Goal: Information Seeking & Learning: Learn about a topic

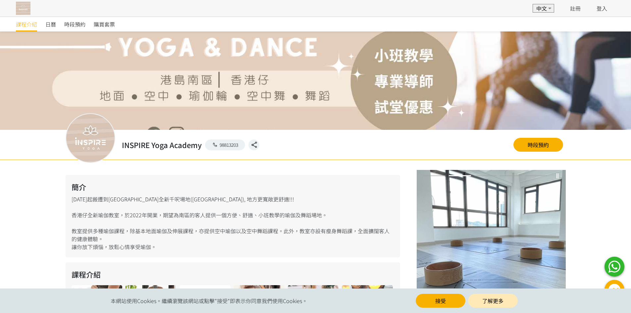
scroll to position [66, 0]
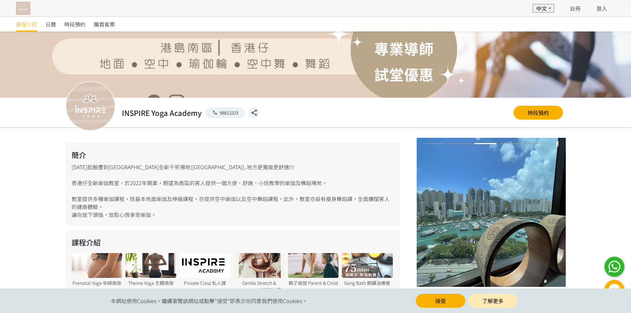
drag, startPoint x: 106, startPoint y: 167, endPoint x: 201, endPoint y: 168, distance: 95.1
click at [201, 168] on div "簡介 [DATE]起搬遷到[GEOGRAPHIC_DATA]全新千呎場地([GEOGRAPHIC_DATA]), 地方更寬敞更舒適!!! [GEOGRAPHI…" at bounding box center [233, 184] width 335 height 82
drag, startPoint x: 230, startPoint y: 166, endPoint x: 230, endPoint y: 171, distance: 5.3
click at [230, 171] on div "簡介 [DATE]起搬遷到[GEOGRAPHIC_DATA]全新千呎場地([GEOGRAPHIC_DATA]), 地方更寬敞更舒適!!! [GEOGRAPHI…" at bounding box center [233, 184] width 335 height 82
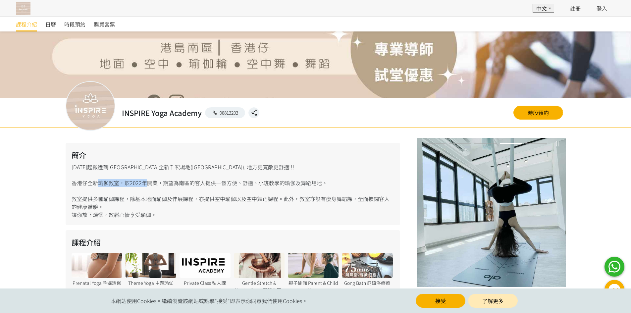
drag, startPoint x: 95, startPoint y: 182, endPoint x: 140, endPoint y: 183, distance: 45.0
click at [140, 183] on div "簡介 [DATE]起搬遷到[GEOGRAPHIC_DATA]全新千呎場地([GEOGRAPHIC_DATA]), 地方更寬敞更舒適!!! [GEOGRAPHI…" at bounding box center [233, 184] width 335 height 82
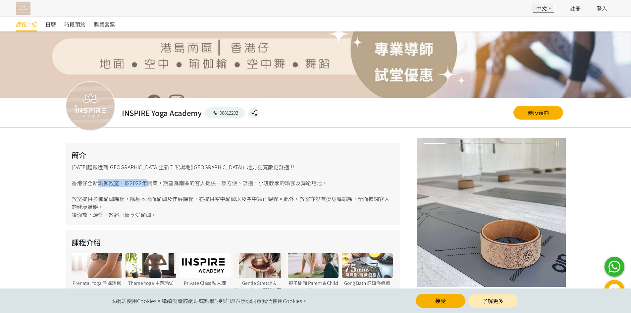
drag, startPoint x: 197, startPoint y: 183, endPoint x: 280, endPoint y: 204, distance: 85.6
click at [280, 204] on div "簡介 [DATE]起搬遷到[GEOGRAPHIC_DATA]全新千呎場地([GEOGRAPHIC_DATA]), 地方更寬敞更舒適!!! [GEOGRAPHI…" at bounding box center [233, 184] width 335 height 82
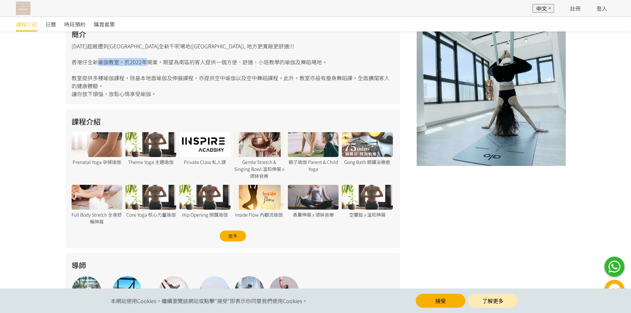
scroll to position [199, 0]
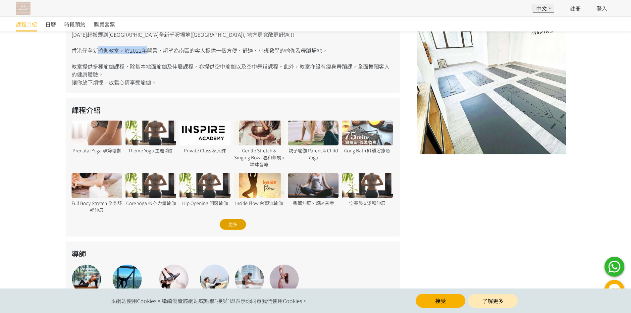
click at [236, 224] on div "更多" at bounding box center [233, 224] width 26 height 11
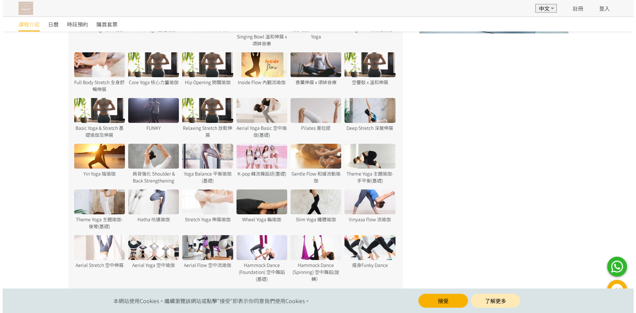
scroll to position [331, 0]
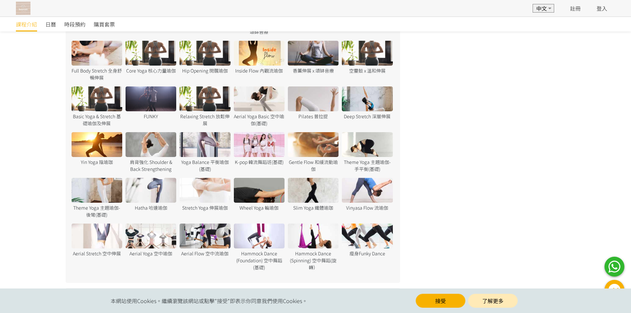
drag, startPoint x: 208, startPoint y: 245, endPoint x: 194, endPoint y: 254, distance: 16.5
click at [201, 244] on div at bounding box center [205, 236] width 51 height 25
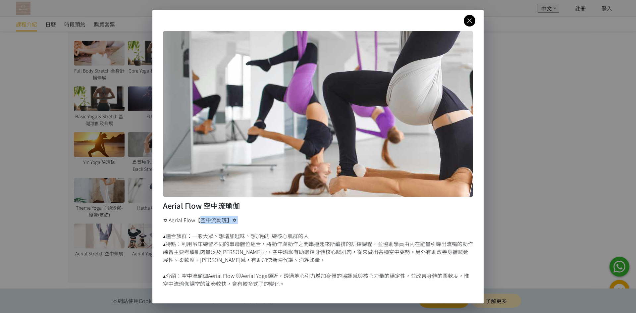
drag, startPoint x: 200, startPoint y: 219, endPoint x: 247, endPoint y: 226, distance: 46.9
click at [247, 226] on div "✡ Aerial Flow【空中流動班】✡ ▴適合族群：一般大眾、想增加趣味、想加強訓練核心肌群的人 ▴特點：利用吊床練習不同的串聯體位組合，將動作與動作之間…" at bounding box center [318, 252] width 310 height 72
click at [301, 223] on div "✡ Aerial Flow【空中流動班】✡ ▴適合族群：一般大眾、想增加趣味、想加強訓練核心肌群的人 ▴特點：利用吊床練習不同的串聯體位組合，將動作與動作之間…" at bounding box center [318, 252] width 310 height 72
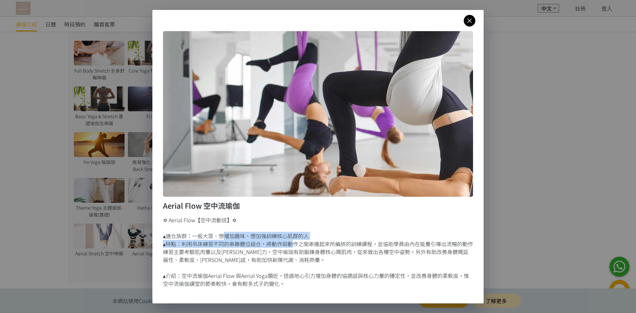
drag, startPoint x: 222, startPoint y: 237, endPoint x: 289, endPoint y: 245, distance: 67.7
click at [289, 245] on div "✡ Aerial Flow【空中流動班】✡ ▴適合族群：一般大眾、想增加趣味、想加強訓練核心肌群的人 ▴特點：利用吊床練習不同的串聯體位組合，將動作與動作之間…" at bounding box center [318, 252] width 310 height 72
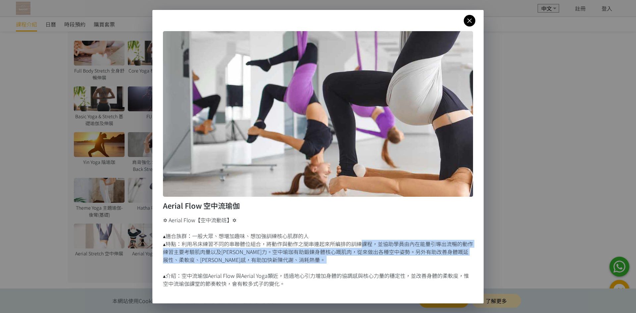
drag, startPoint x: 356, startPoint y: 244, endPoint x: 235, endPoint y: 271, distance: 123.9
click at [235, 271] on div "✡ Aerial Flow【空中流動班】✡ ▴適合族群：一般大眾、想增加趣味、想加強訓練核心肌群的人 ▴特點：利用吊床練習不同的串聯體位組合，將動作與動作之間…" at bounding box center [318, 252] width 310 height 72
drag, startPoint x: 244, startPoint y: 233, endPoint x: 289, endPoint y: 280, distance: 65.6
click at [289, 280] on div "✡ Aerial Flow【空中流動班】✡ ▴適合族群：一般大眾、想增加趣味、想加強訓練核心肌群的人 ▴特點：利用吊床練習不同的串聯體位組合，將動作與動作之間…" at bounding box center [318, 252] width 310 height 72
click at [305, 280] on div "✡ Aerial Flow【空中流動班】✡ ▴適合族群：一般大眾、想增加趣味、想加強訓練核心肌群的人 ▴特點：利用吊床練習不同的串聯體位組合，將動作與動作之間…" at bounding box center [318, 252] width 310 height 72
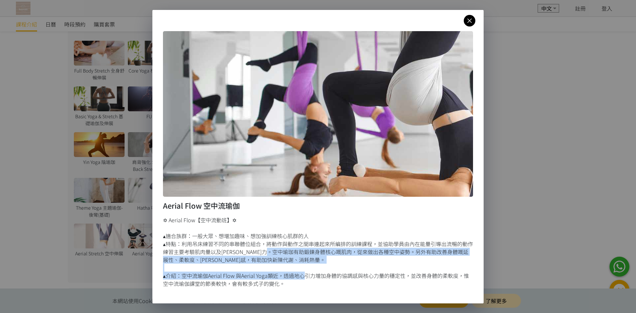
drag, startPoint x: 299, startPoint y: 265, endPoint x: 298, endPoint y: 253, distance: 12.3
click at [298, 253] on div "✡ Aerial Flow【空中流動班】✡ ▴適合族群：一般大眾、想增加趣味、想加強訓練核心肌群的人 ▴特點：利用吊床練習不同的串聯體位組合，將動作與動作之間…" at bounding box center [318, 252] width 310 height 72
